Goal: Task Accomplishment & Management: Use online tool/utility

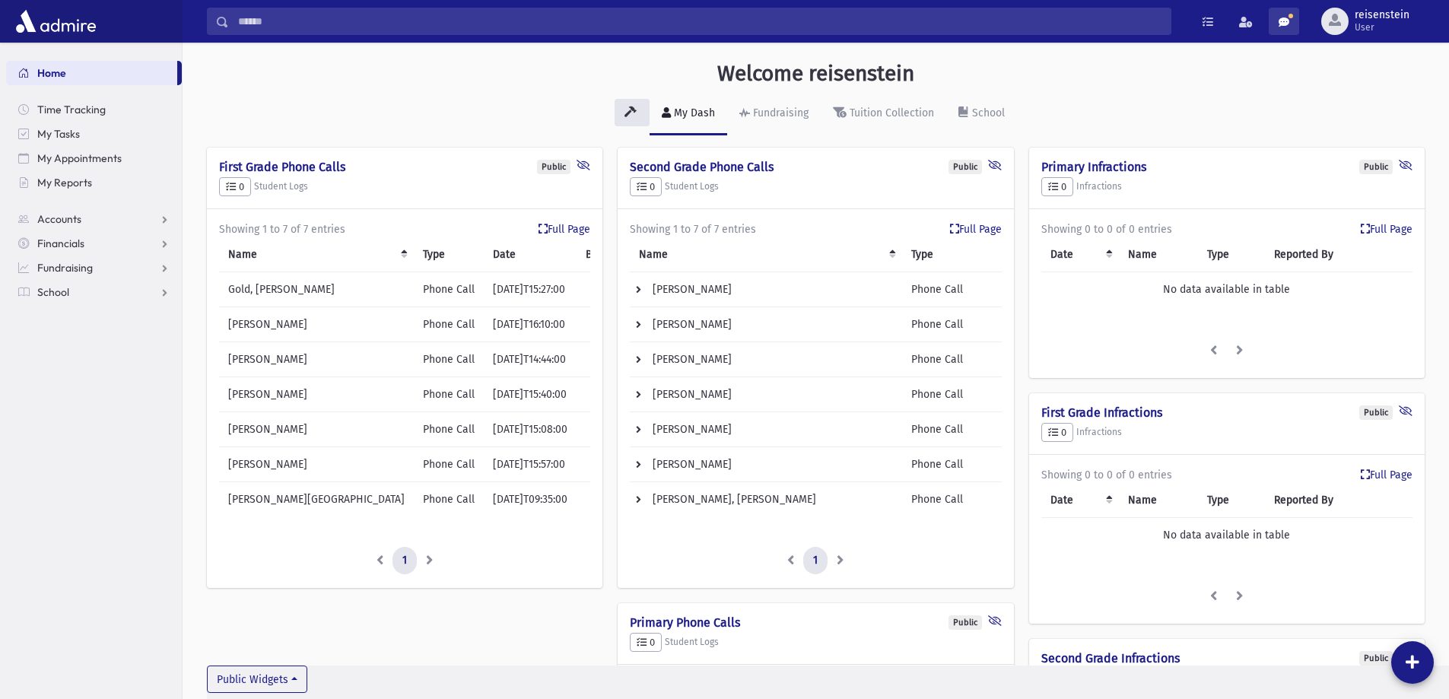
click at [1282, 14] on link at bounding box center [1284, 21] width 30 height 27
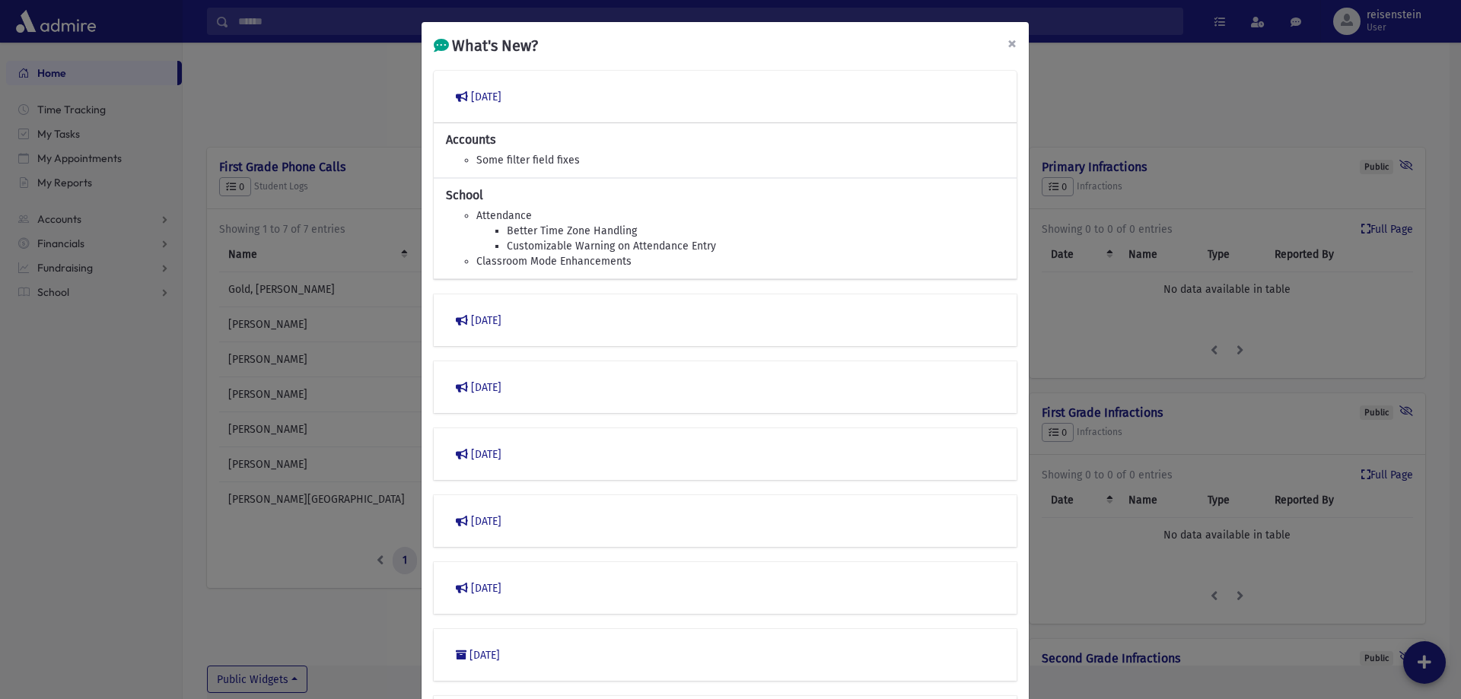
click at [1007, 46] on span "×" at bounding box center [1011, 43] width 9 height 21
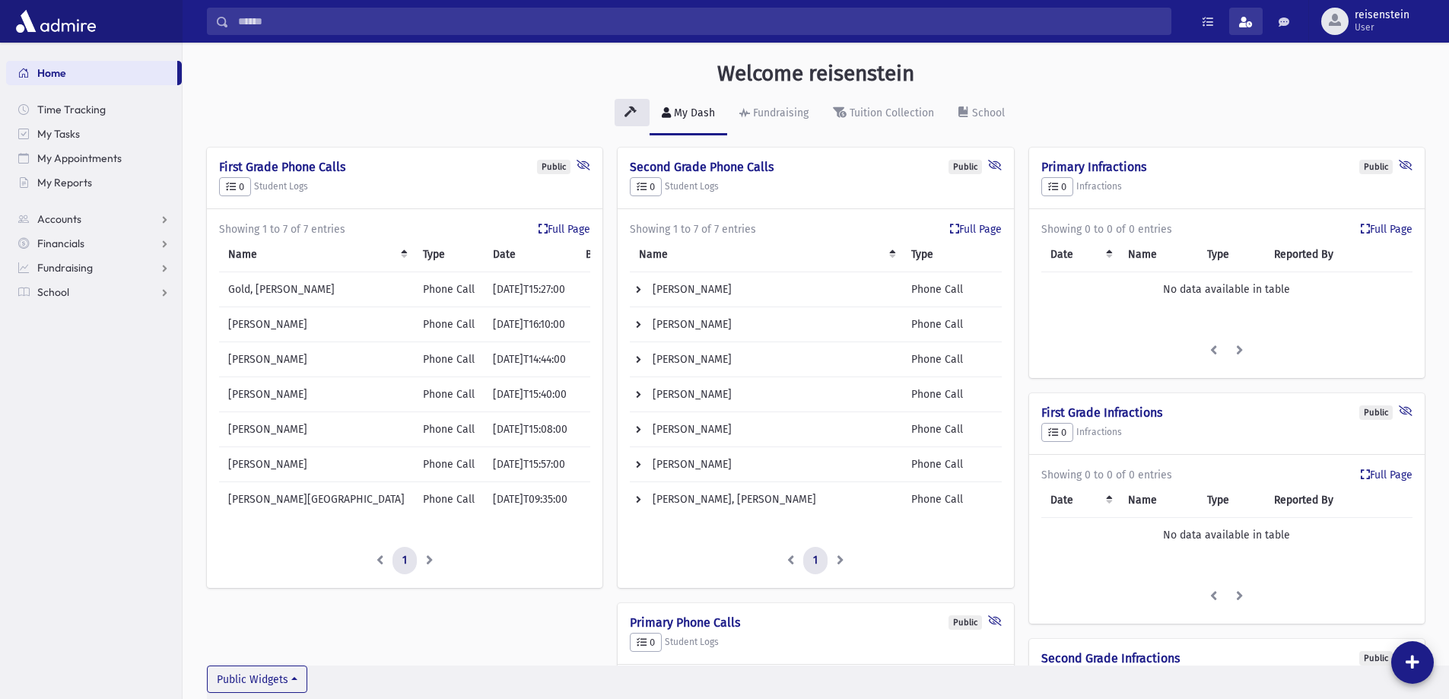
click at [1240, 19] on link at bounding box center [1245, 21] width 33 height 27
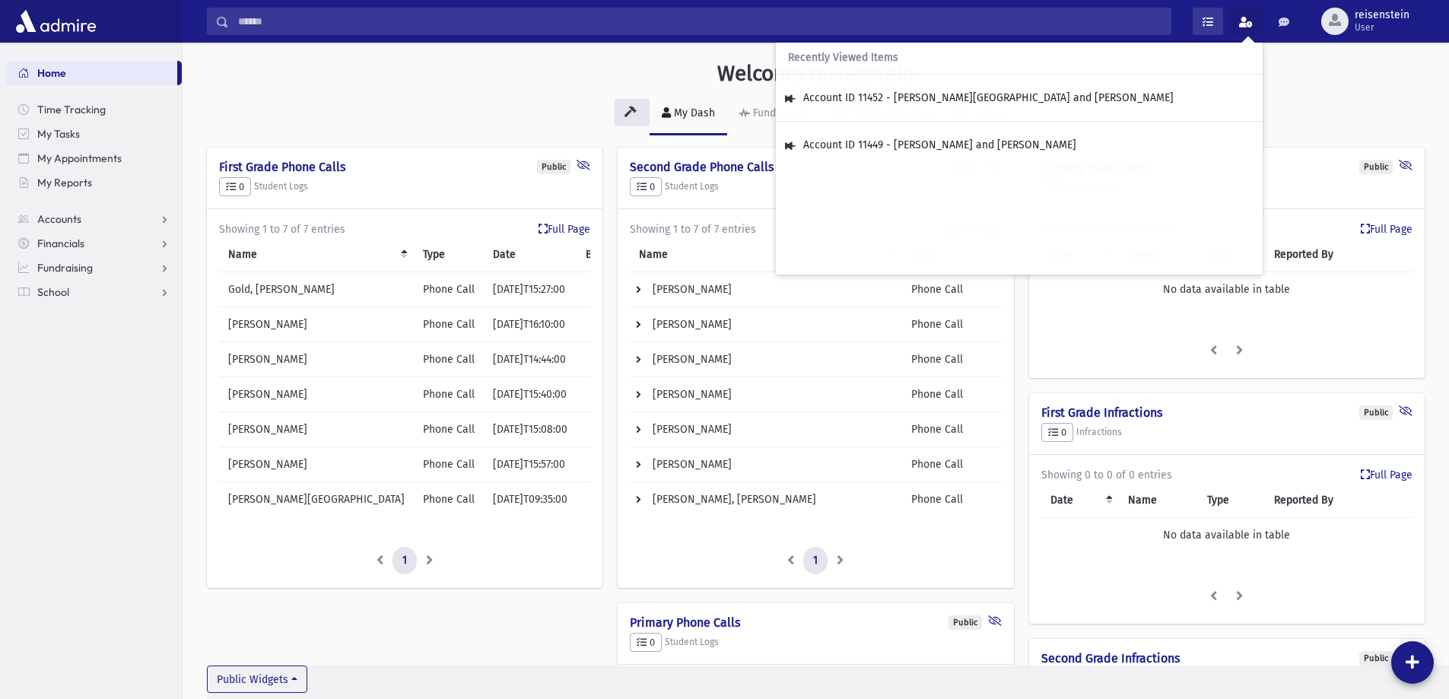
click at [1203, 14] on link at bounding box center [1208, 21] width 30 height 27
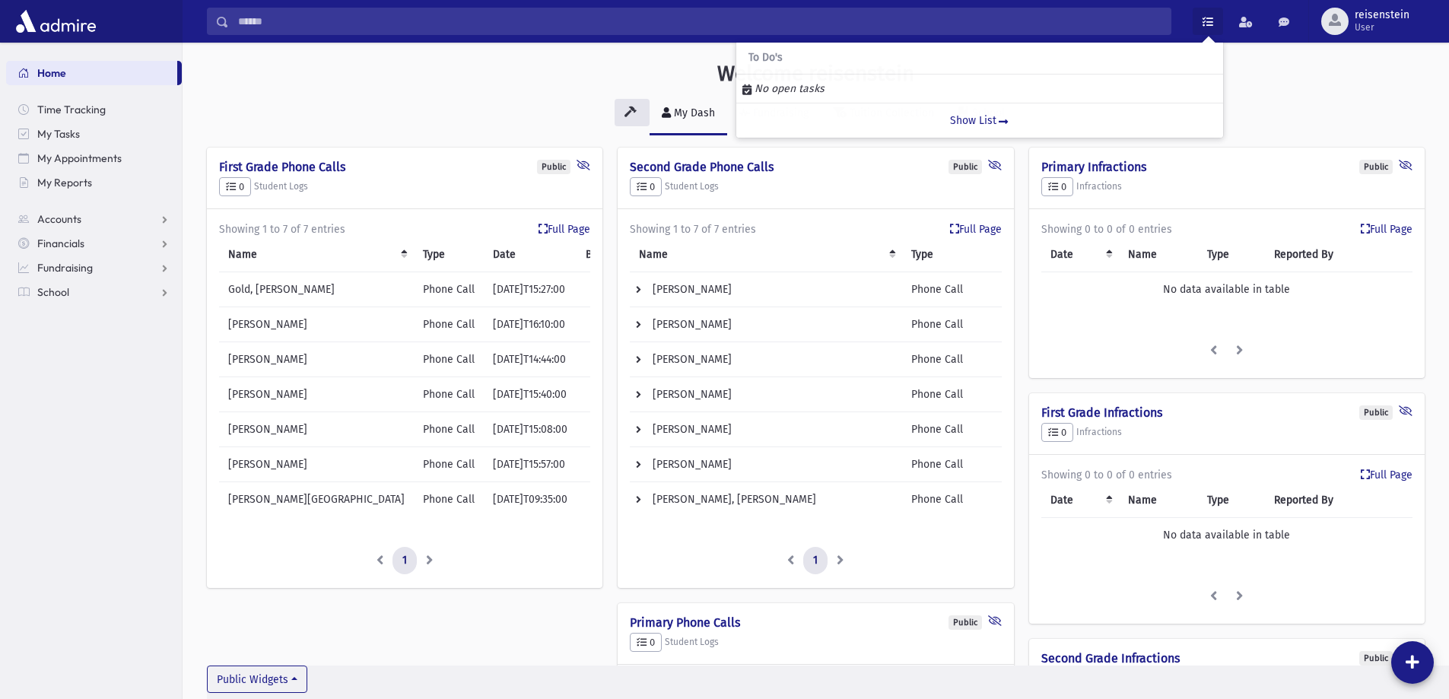
click at [1314, 86] on div "Welcome reisenstein" at bounding box center [816, 77] width 1203 height 32
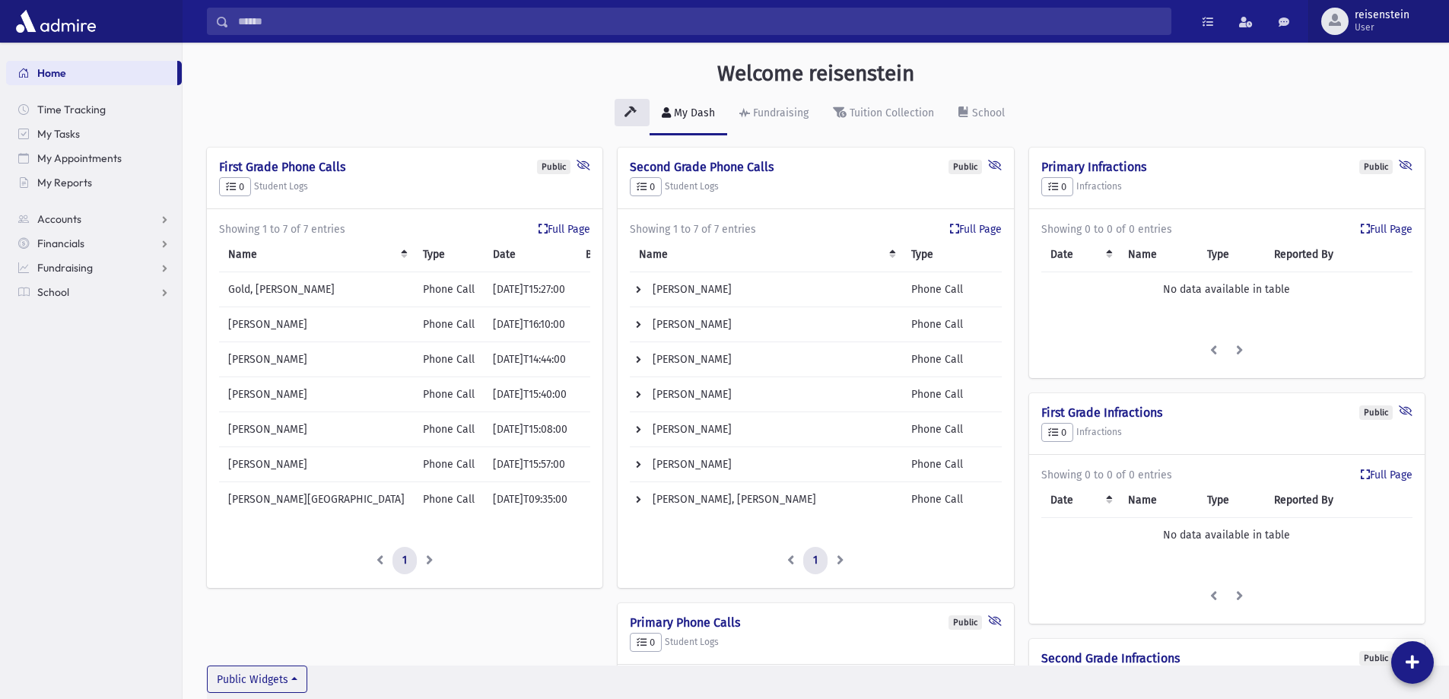
click at [1349, 25] on span "reisenstein User" at bounding box center [1388, 21] width 79 height 24
click at [1203, 111] on div "My Dash Fundraising Tuition Collection School" at bounding box center [816, 121] width 1218 height 56
click at [62, 3] on div at bounding box center [91, 21] width 183 height 43
click at [54, 15] on img at bounding box center [55, 21] width 87 height 30
click at [62, 293] on span "School" at bounding box center [53, 292] width 32 height 14
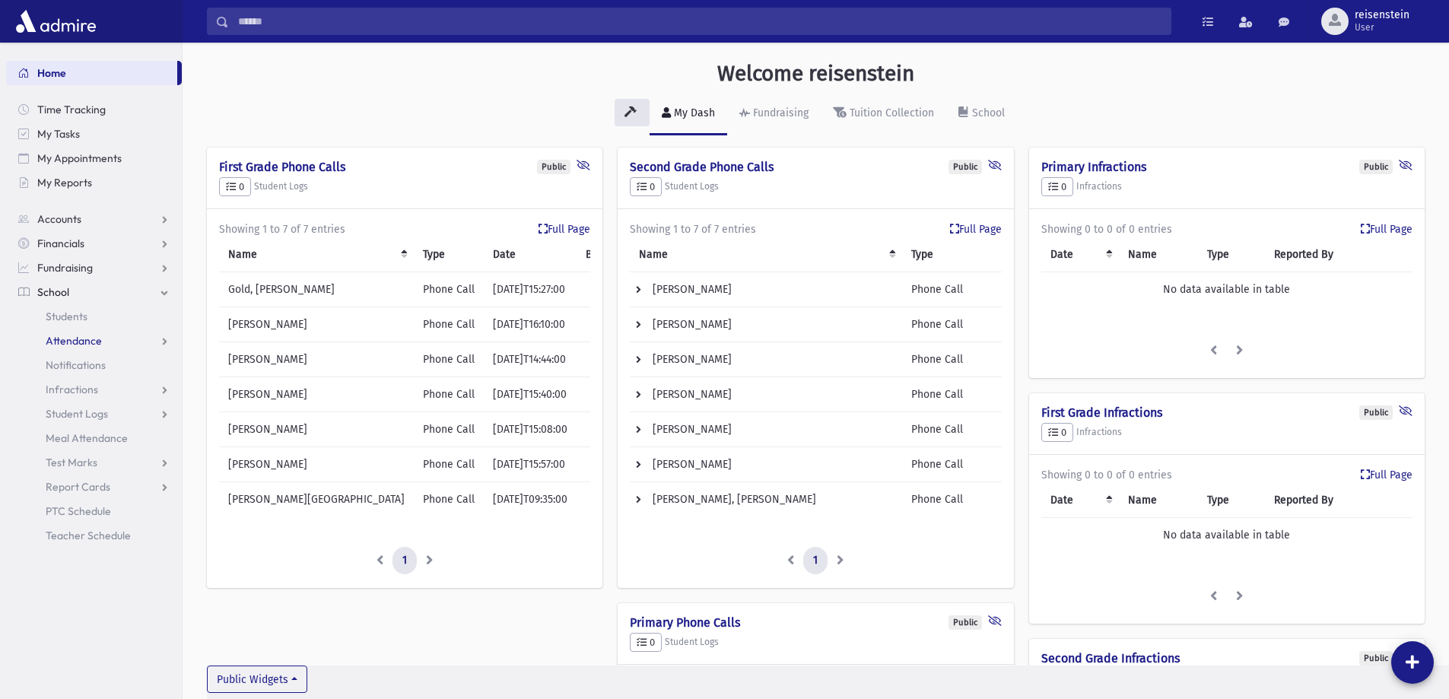
click at [59, 343] on span "Attendance" at bounding box center [74, 341] width 56 height 14
click at [64, 370] on span "Entry" at bounding box center [71, 365] width 26 height 14
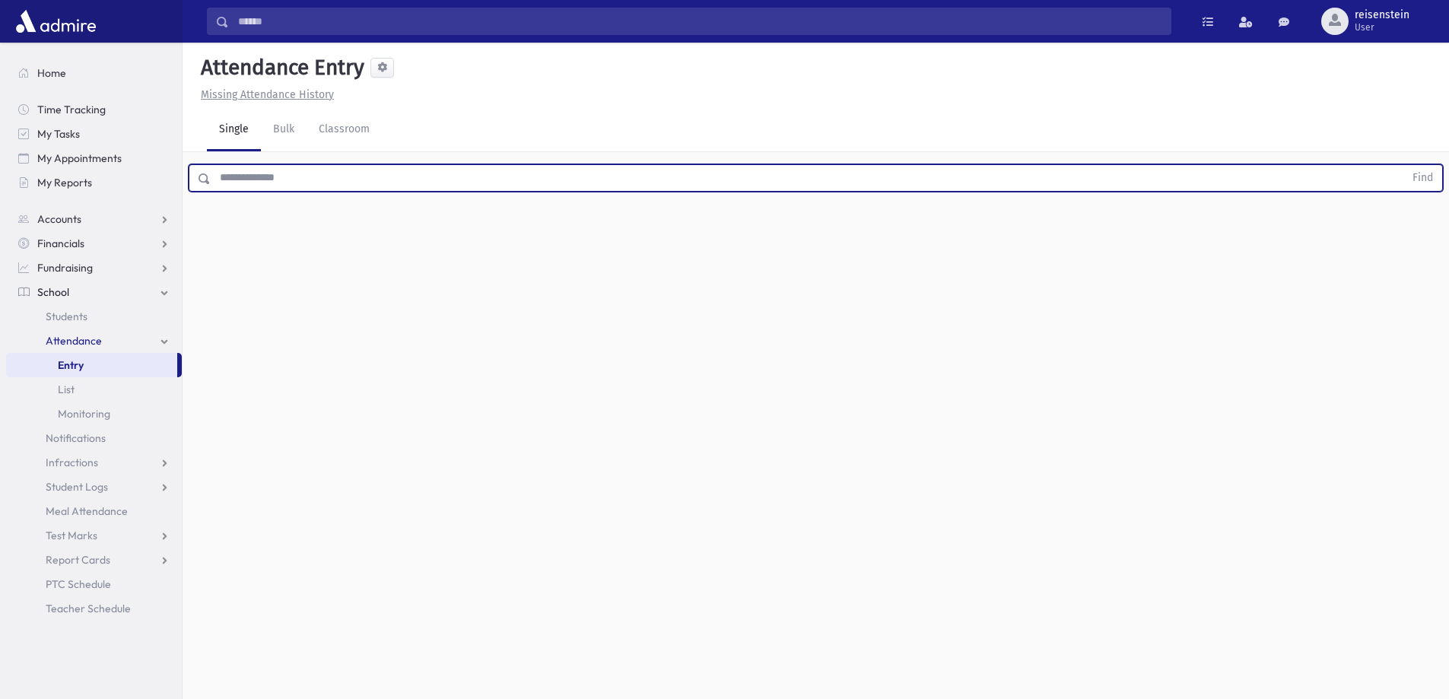
click at [405, 176] on input "text" at bounding box center [808, 177] width 1194 height 27
type input "*****"
click at [1404, 165] on button "Find" at bounding box center [1423, 178] width 39 height 26
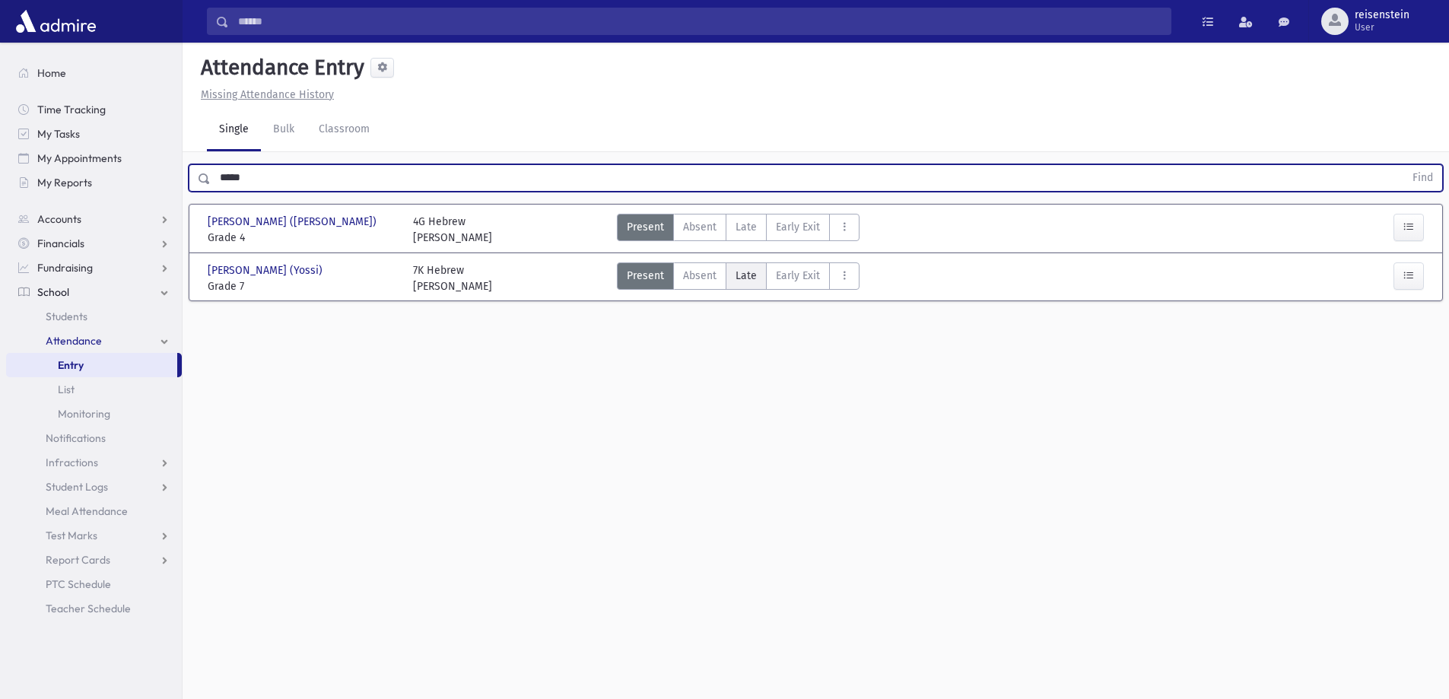
click at [739, 281] on span "Late" at bounding box center [746, 276] width 21 height 16
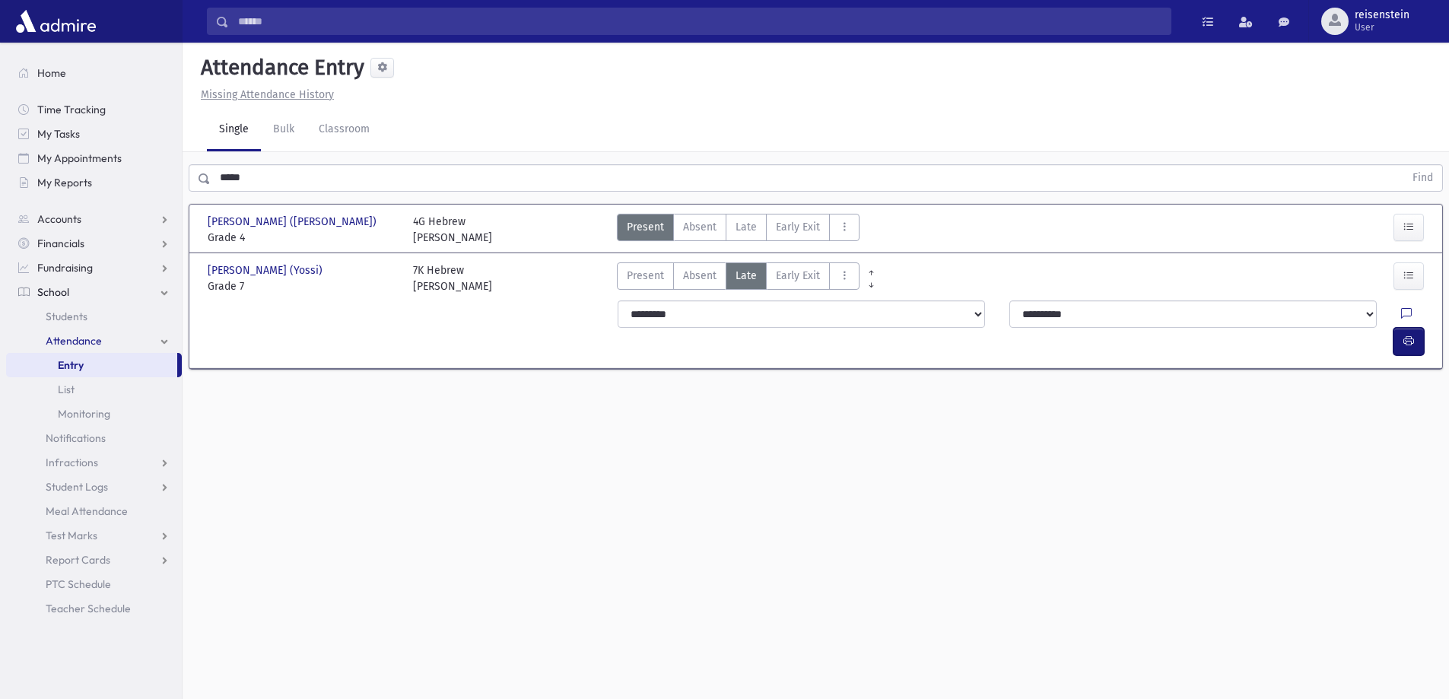
click at [1412, 335] on icon "button" at bounding box center [1409, 341] width 11 height 13
click at [752, 227] on span "Late" at bounding box center [746, 227] width 21 height 16
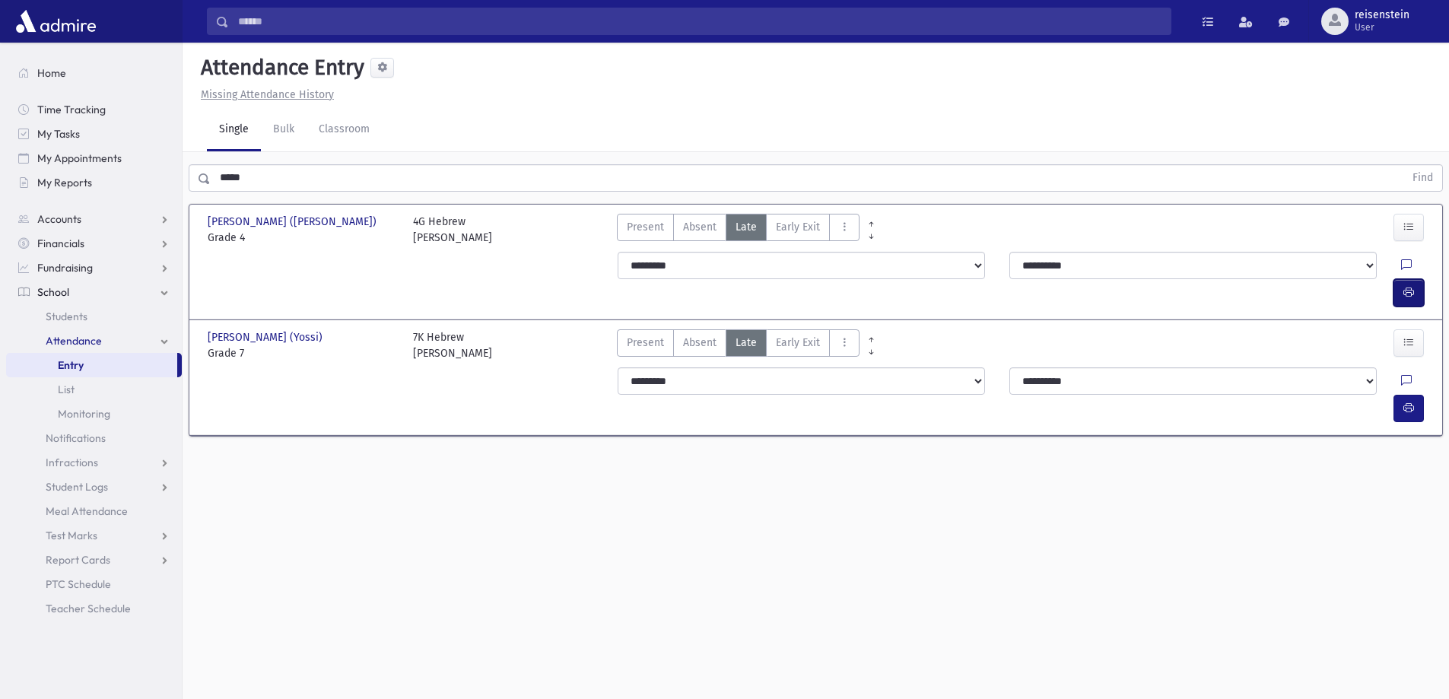
click at [1409, 286] on icon "button" at bounding box center [1409, 292] width 11 height 13
